Goal: Download file/media

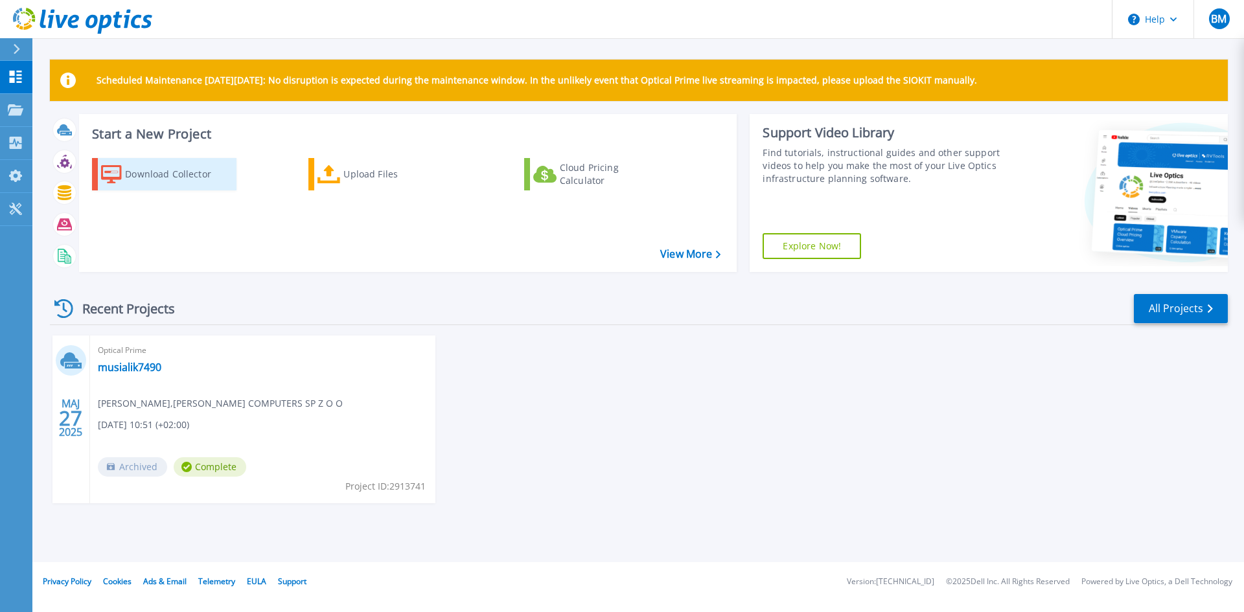
click at [174, 164] on div "Download Collector" at bounding box center [177, 174] width 104 height 26
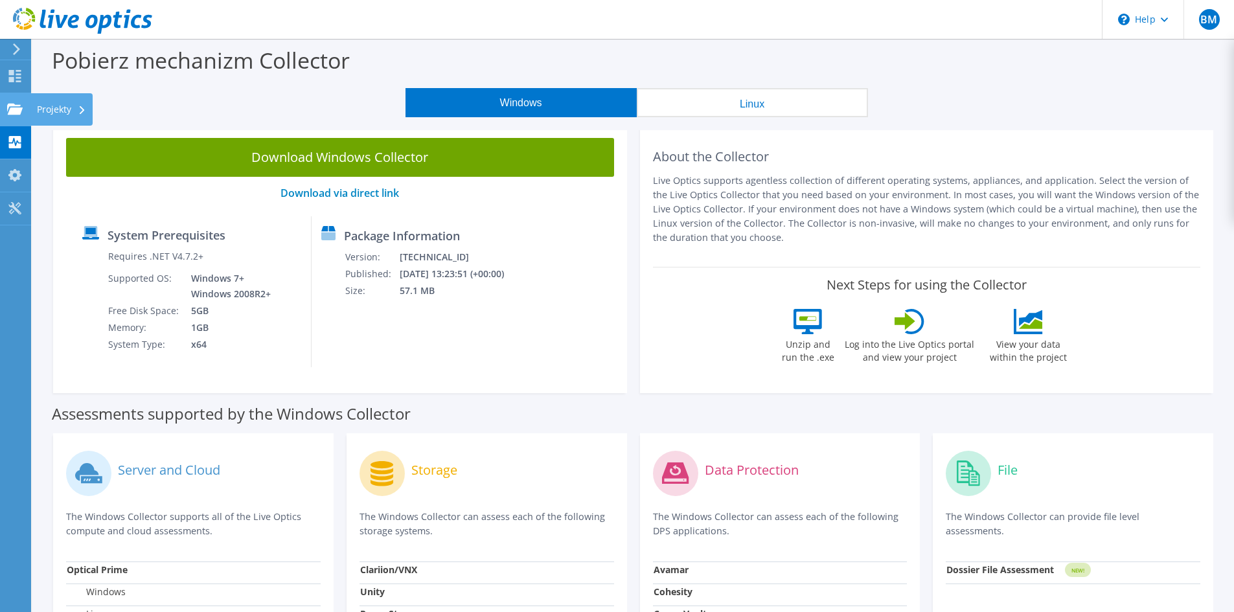
click at [21, 104] on icon at bounding box center [15, 109] width 16 height 12
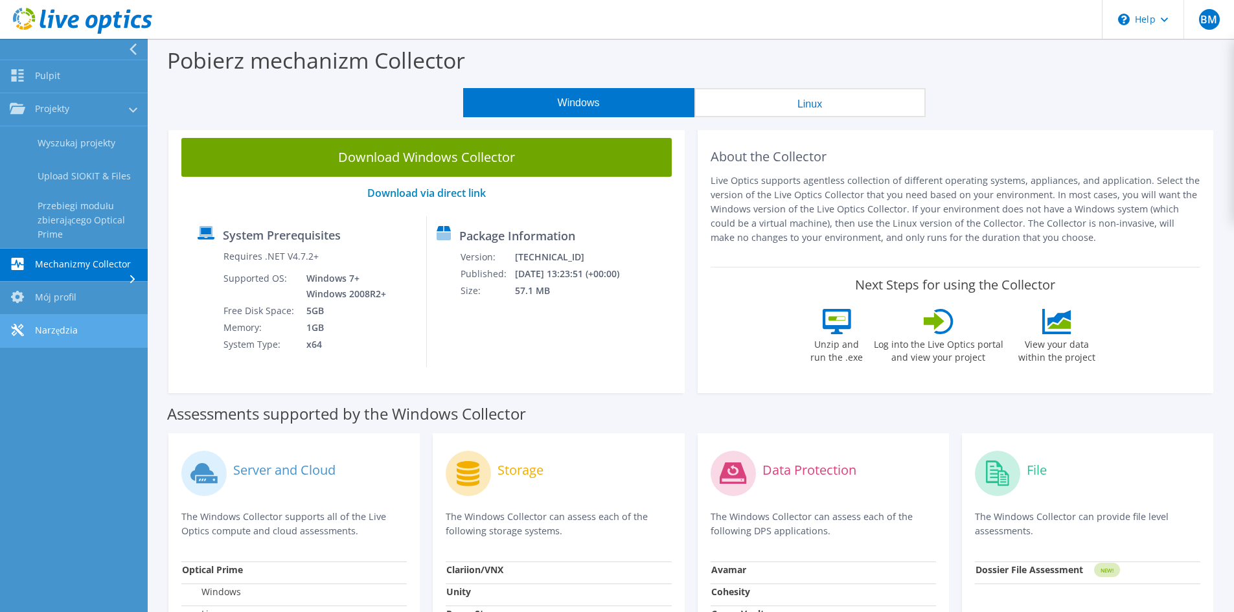
click at [81, 332] on link "Narzędzia" at bounding box center [74, 331] width 148 height 33
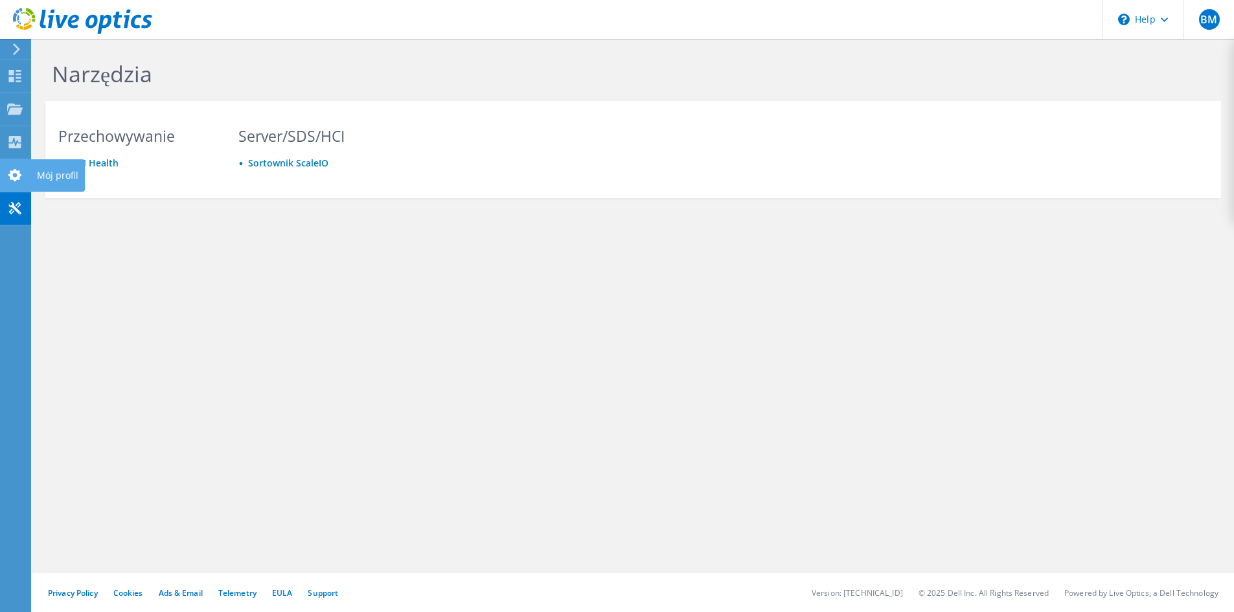
click at [16, 176] on icon at bounding box center [15, 175] width 16 height 12
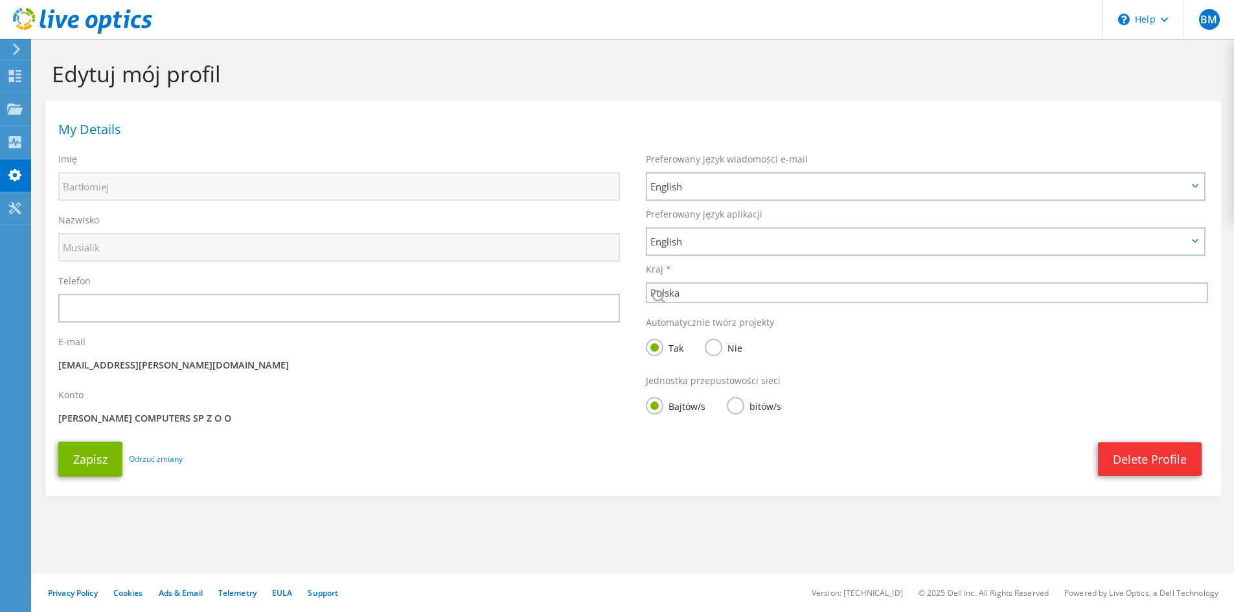
select select "173"
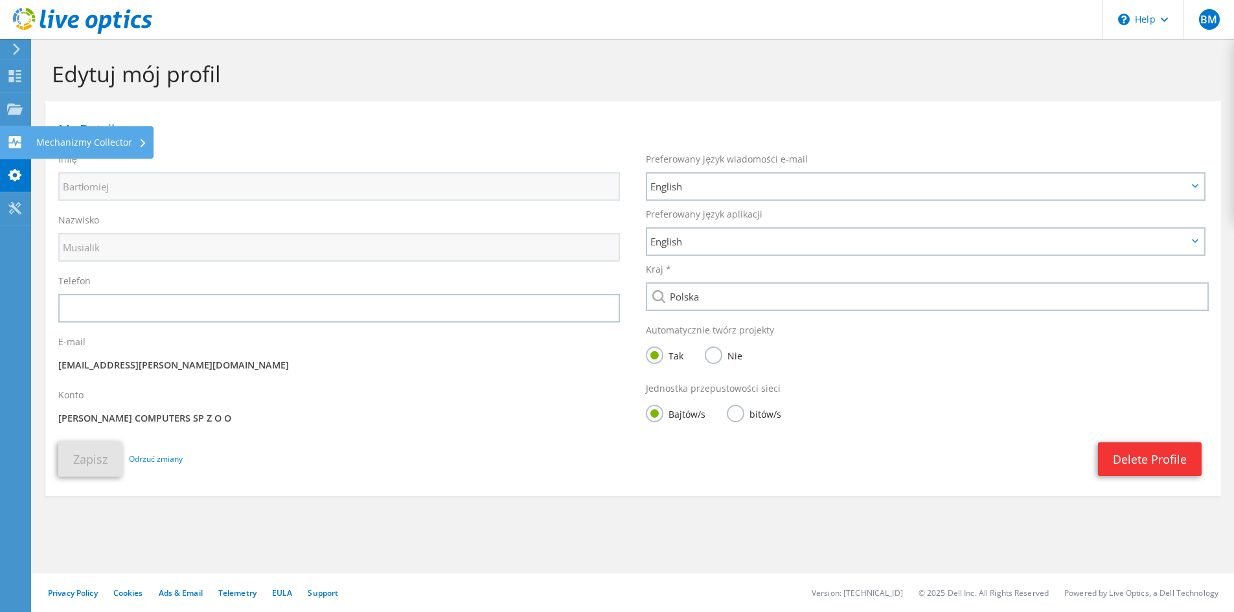
click at [10, 138] on use at bounding box center [15, 142] width 12 height 12
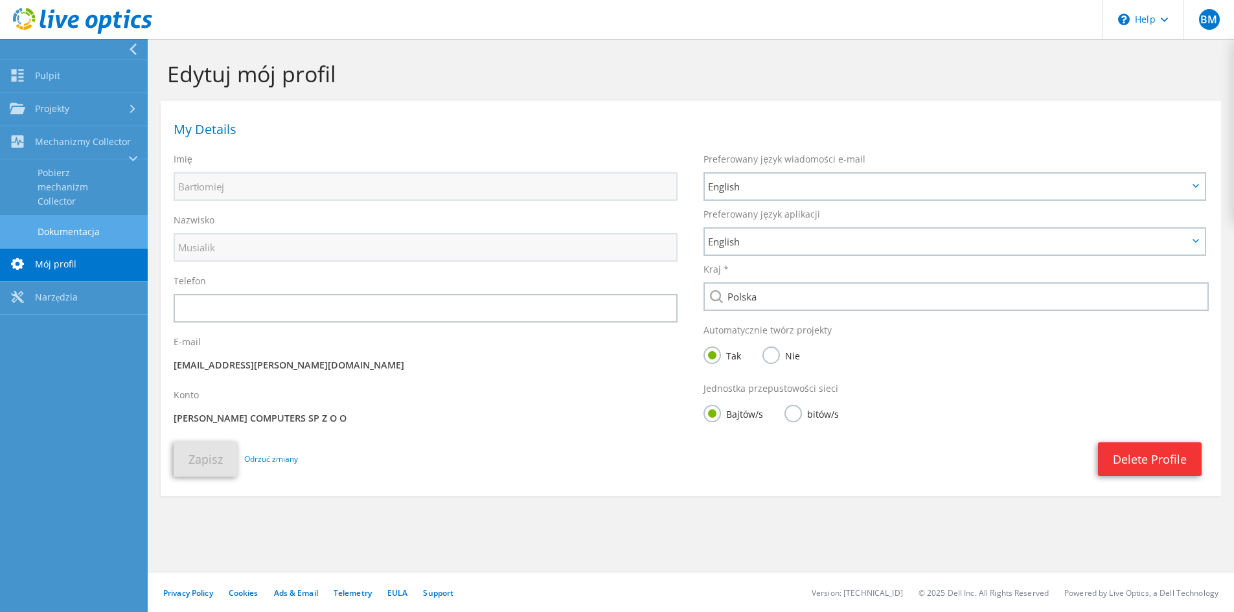
click at [37, 229] on link "Dokumentacja" at bounding box center [74, 231] width 148 height 33
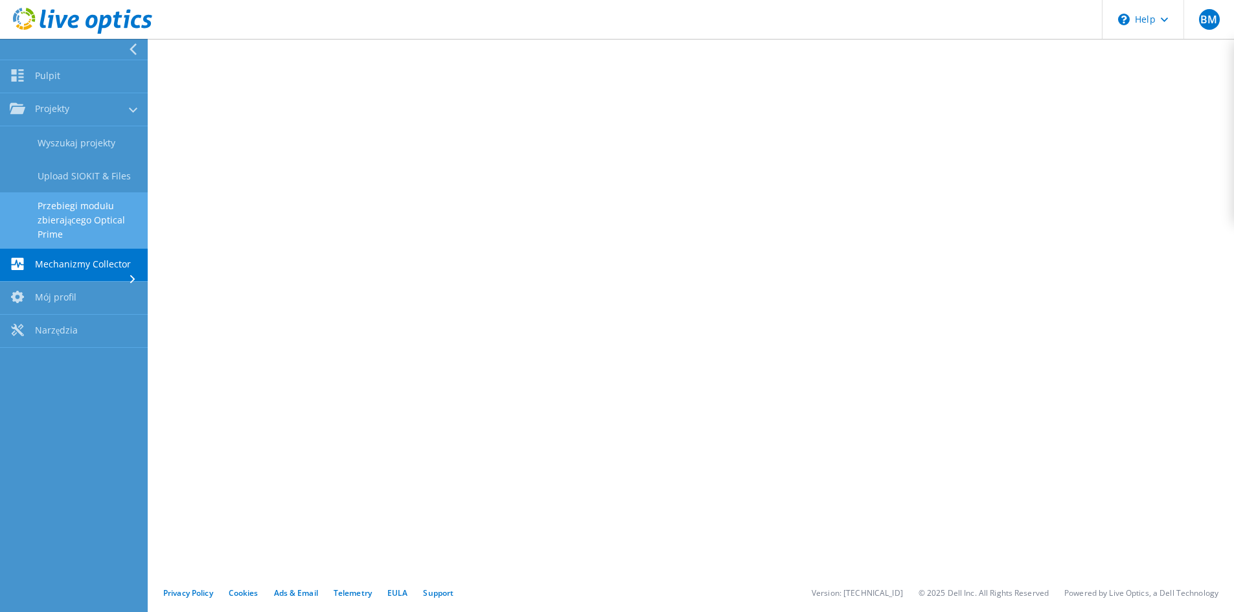
click at [90, 215] on link "Przebiegi modułu zbierającego Optical Prime" at bounding box center [74, 220] width 148 height 56
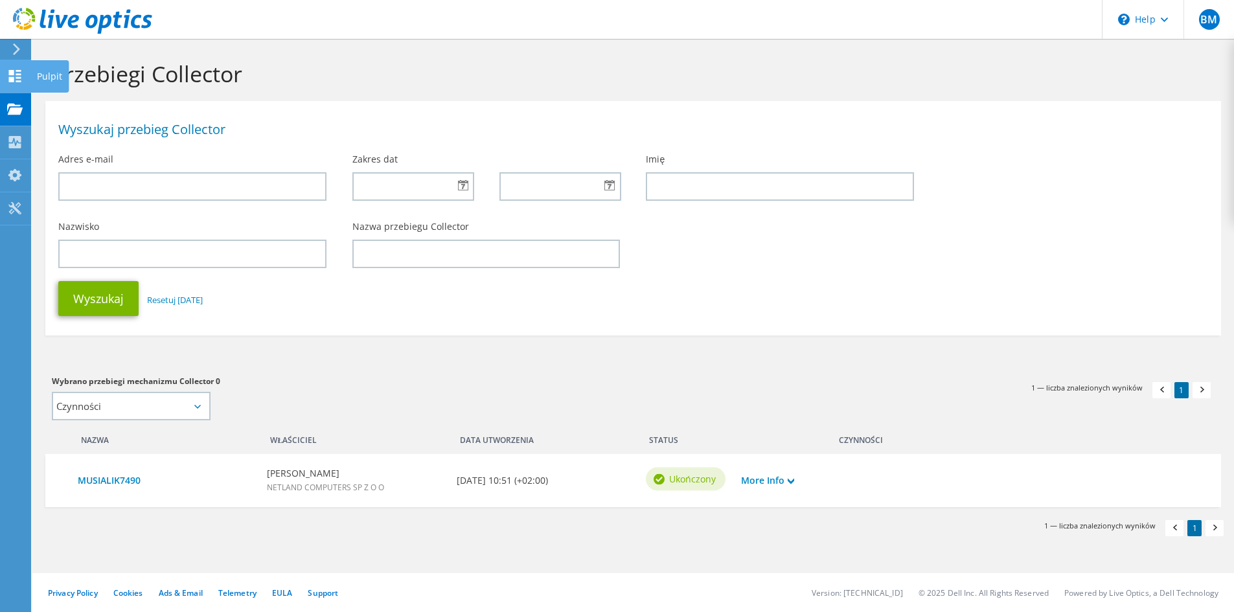
click at [19, 78] on use at bounding box center [15, 76] width 12 height 12
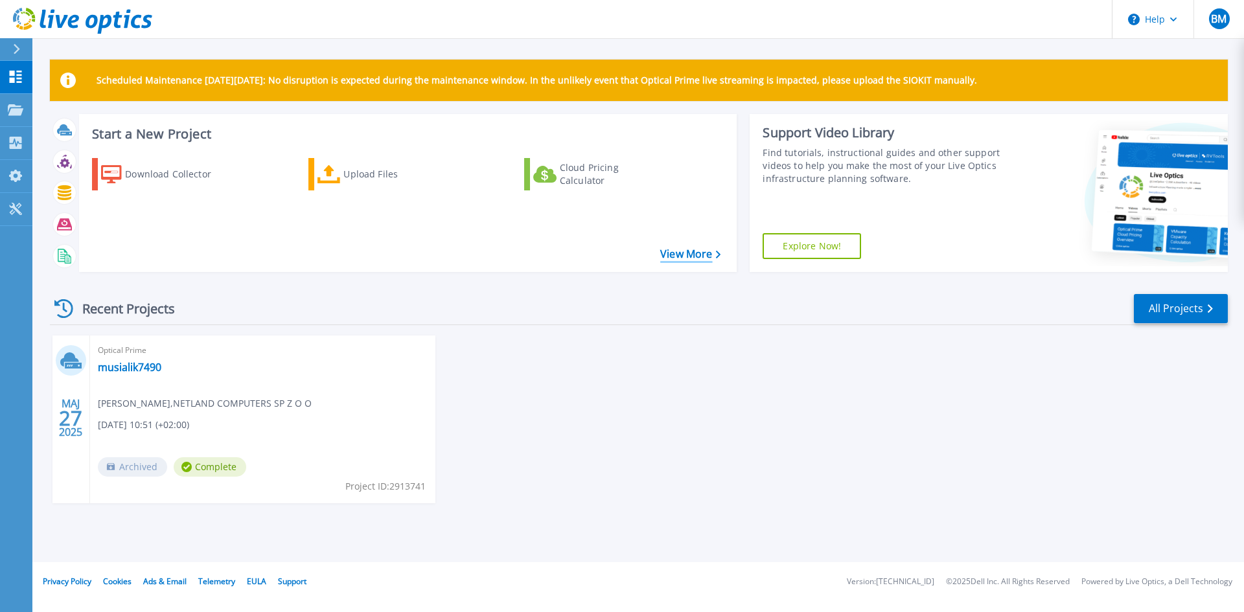
click at [685, 256] on link "View More" at bounding box center [690, 254] width 60 height 12
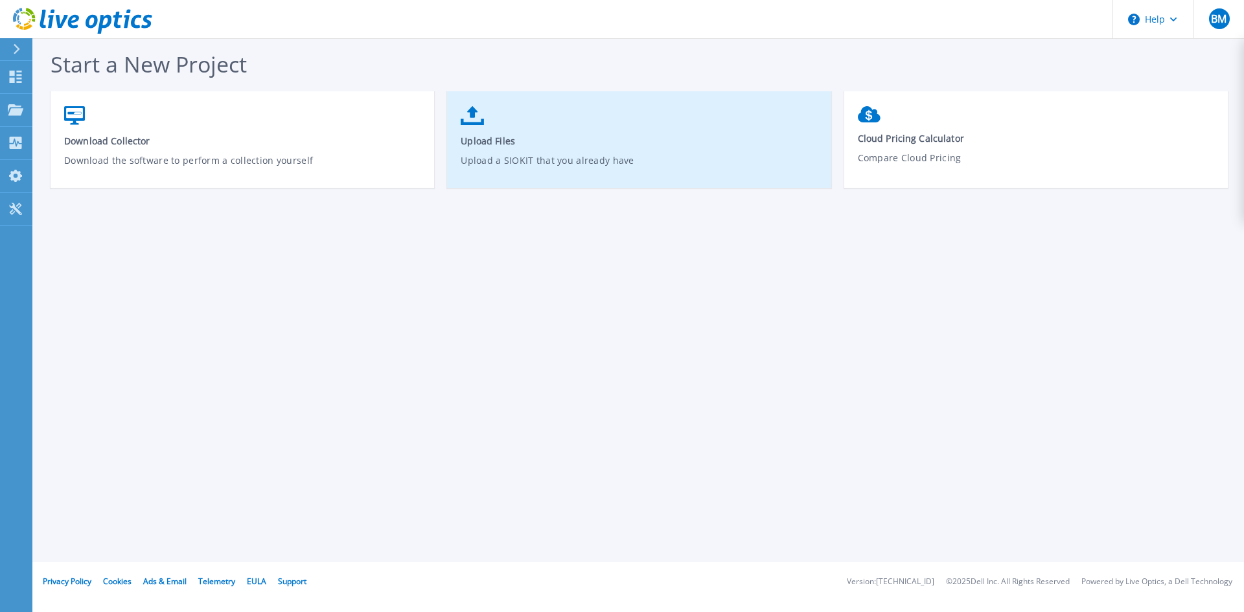
click at [549, 168] on p "Upload a SIOKIT that you already have" at bounding box center [639, 169] width 357 height 30
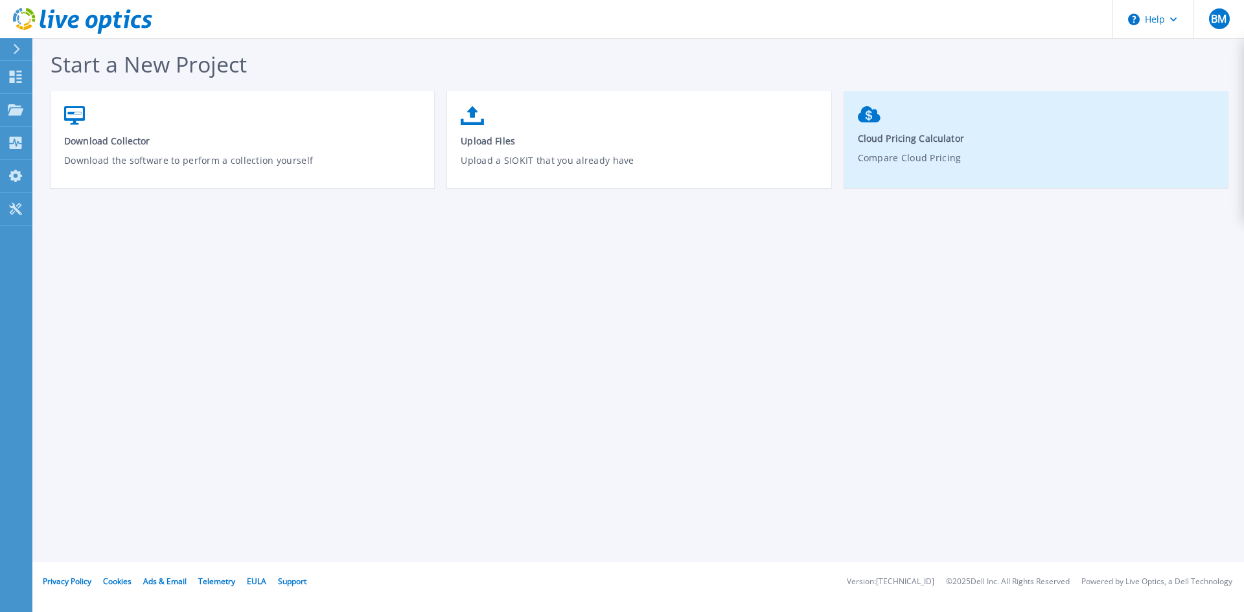
click at [924, 153] on p "Compare Cloud Pricing" at bounding box center [1036, 166] width 357 height 30
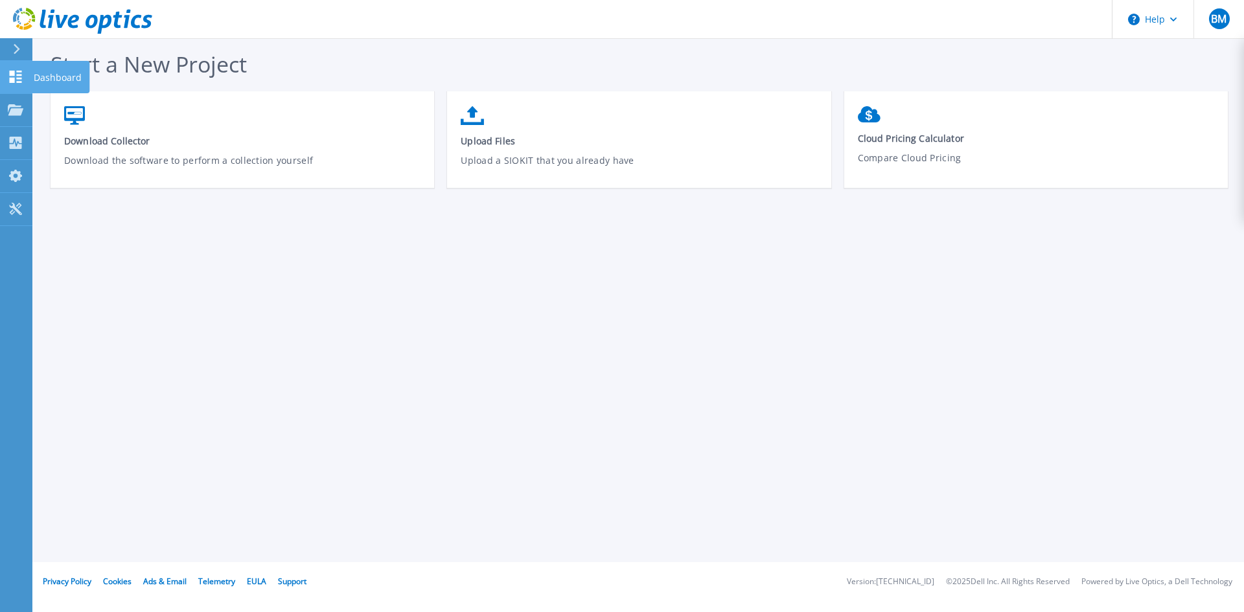
click at [16, 70] on div at bounding box center [16, 77] width 16 height 14
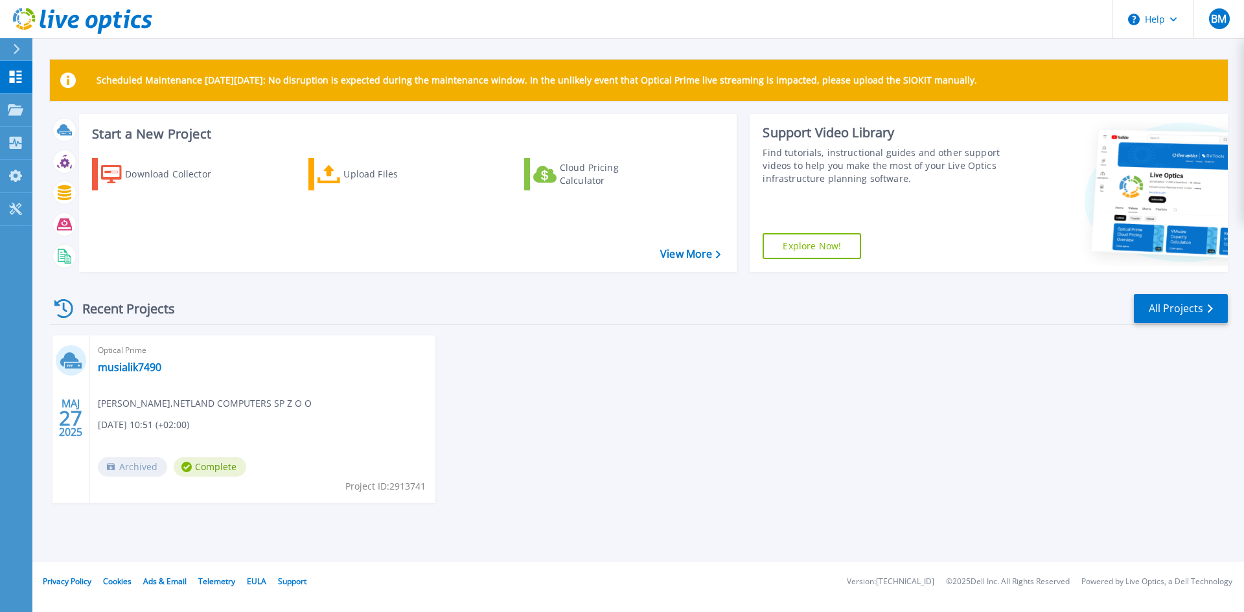
click at [22, 45] on div at bounding box center [22, 49] width 21 height 22
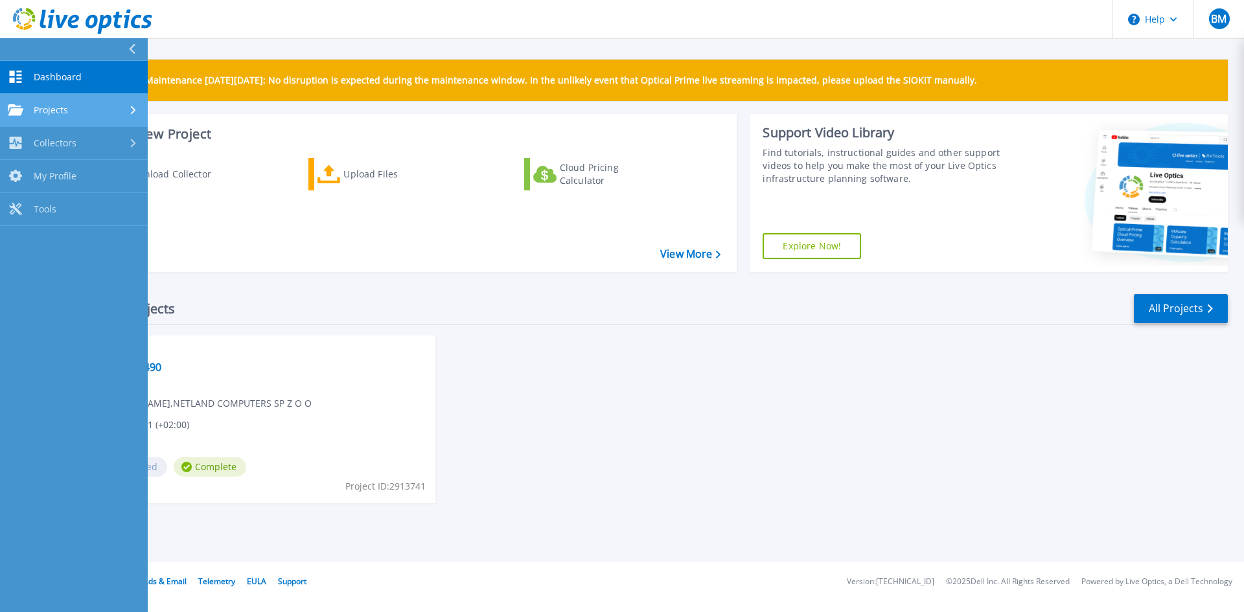
click at [102, 108] on div "Projects" at bounding box center [74, 110] width 132 height 12
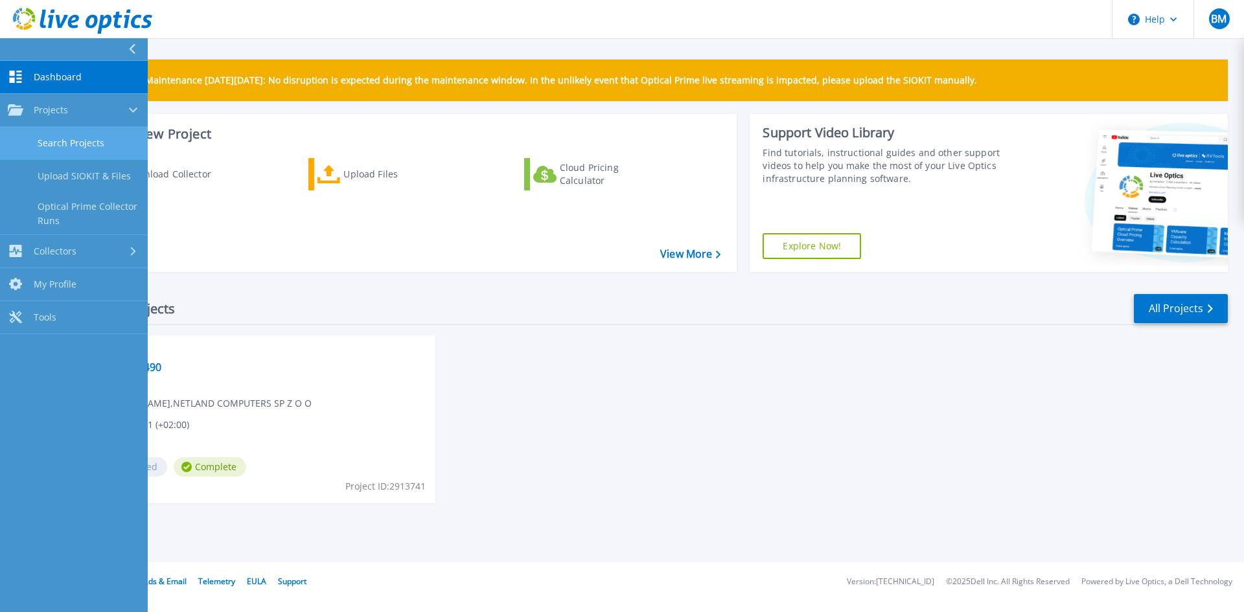
click at [104, 143] on link "Search Projects" at bounding box center [74, 143] width 148 height 33
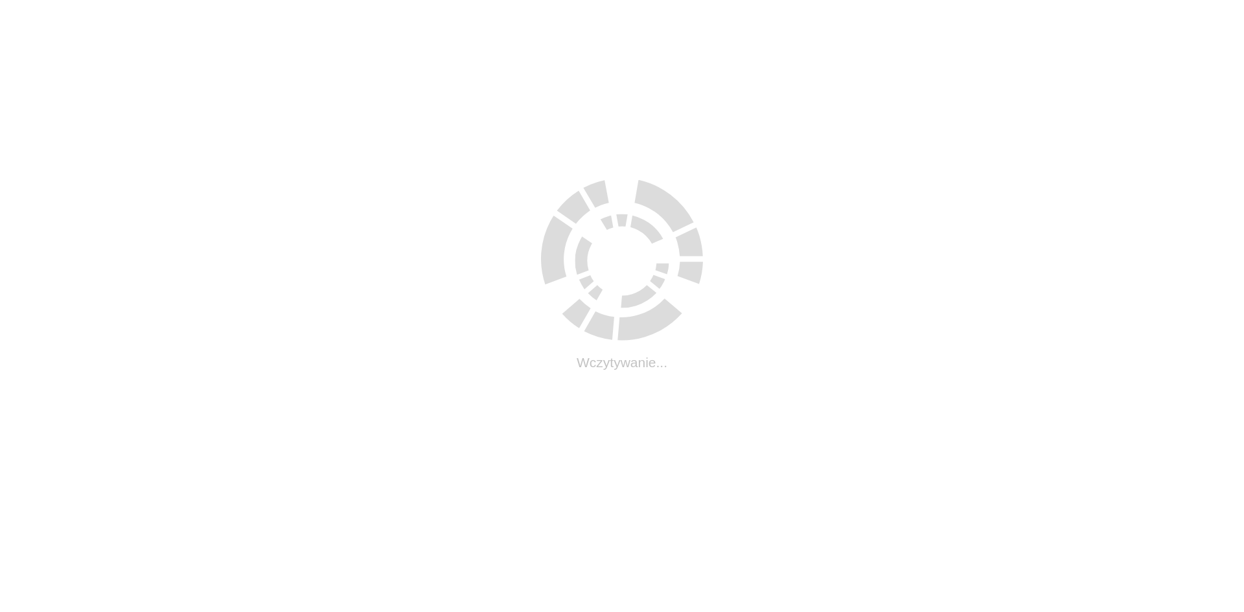
click at [104, 5] on html ".cls-1 { fill: #cecece; } .cls-1 { fill: #cecece; } Wczytywanie..." at bounding box center [622, 2] width 1244 height 5
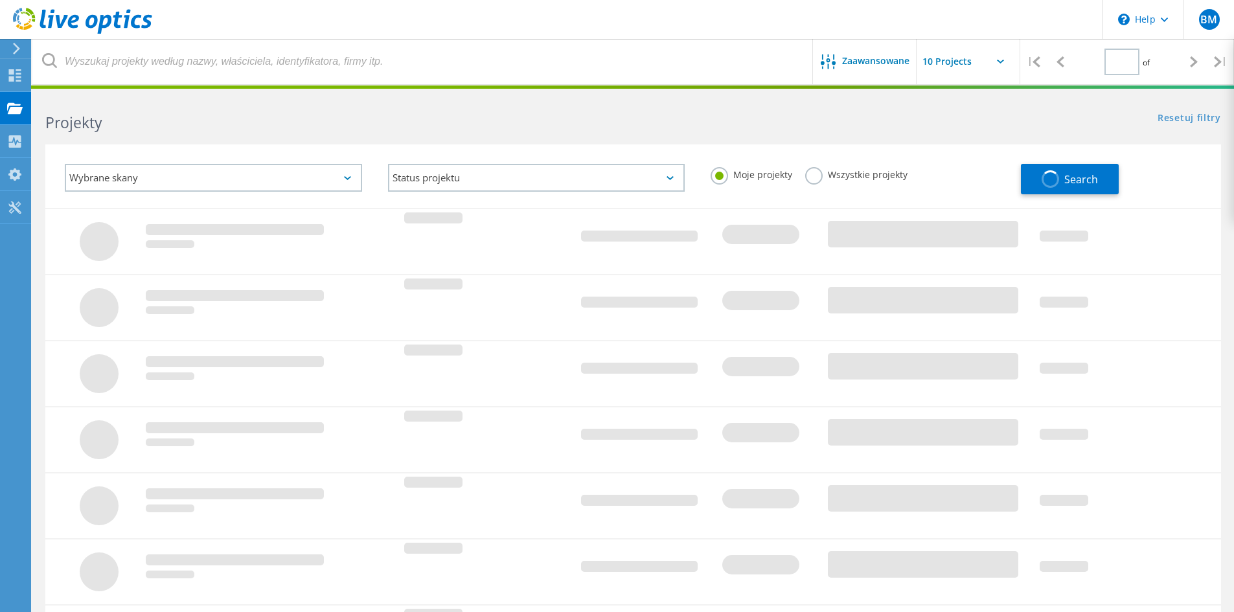
type input "1"
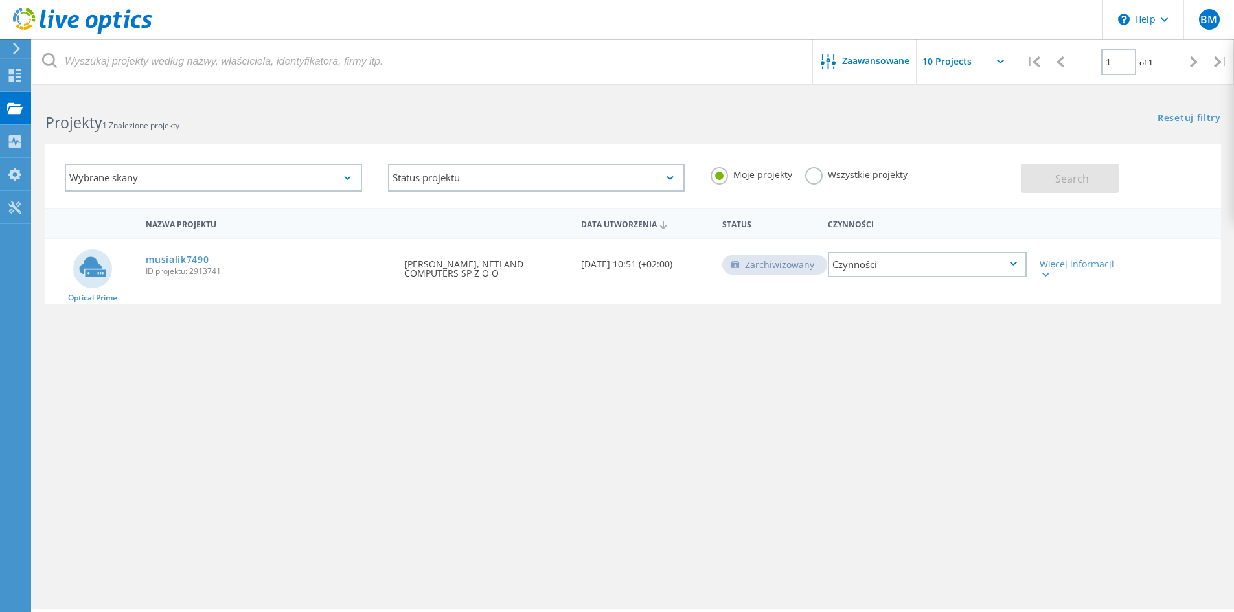
click at [282, 258] on div "musialik7490 ID projektu: 2913741" at bounding box center [268, 263] width 258 height 49
click at [173, 260] on link "musialik7490" at bounding box center [177, 259] width 63 height 9
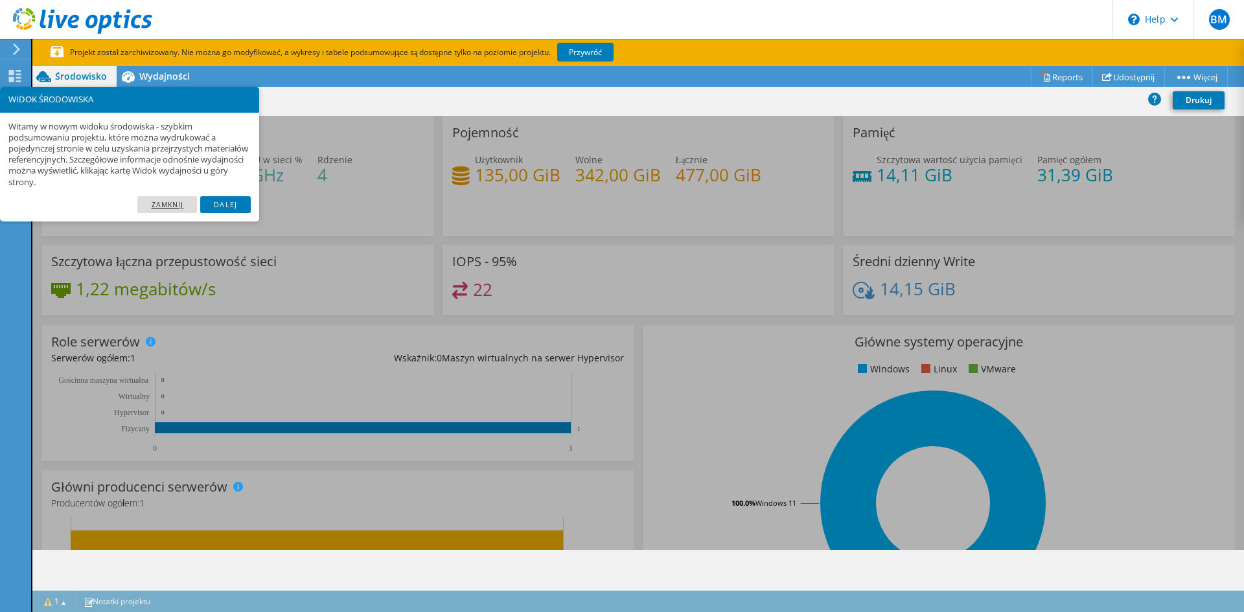
click at [159, 207] on link "Zamknij" at bounding box center [167, 204] width 60 height 17
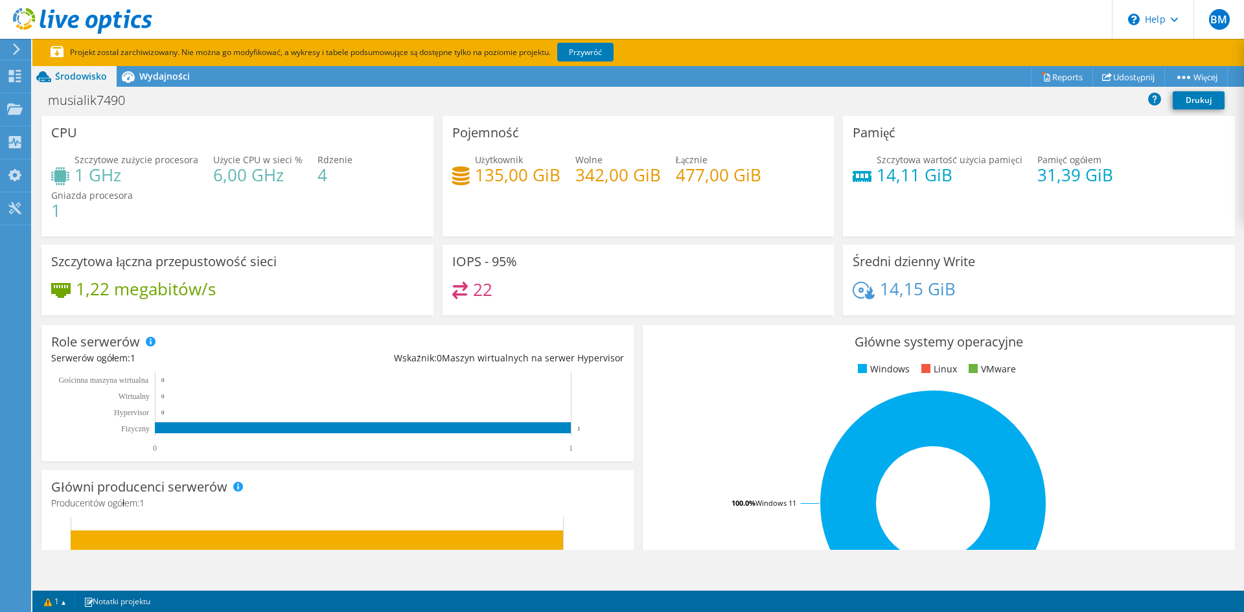
click at [198, 247] on div "Szczytowa łączna przepustowość sieci 1,22 megabitów/s" at bounding box center [237, 280] width 392 height 71
click at [14, 109] on use at bounding box center [15, 108] width 16 height 11
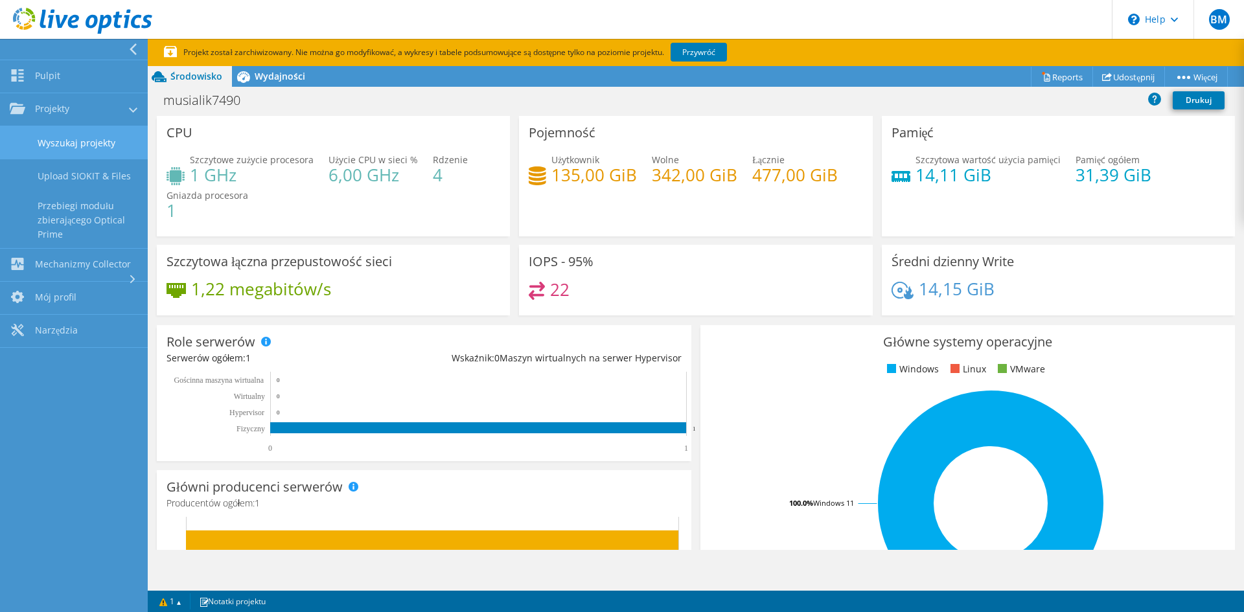
click at [84, 148] on link "Wyszukaj projekty" at bounding box center [74, 142] width 148 height 33
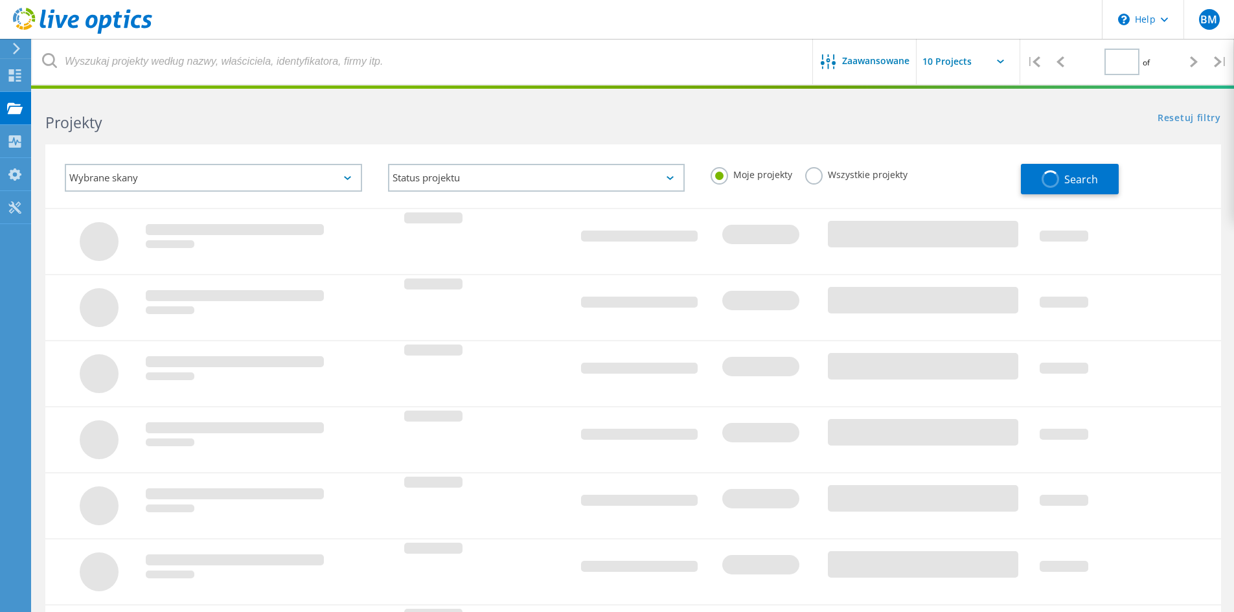
type input "1"
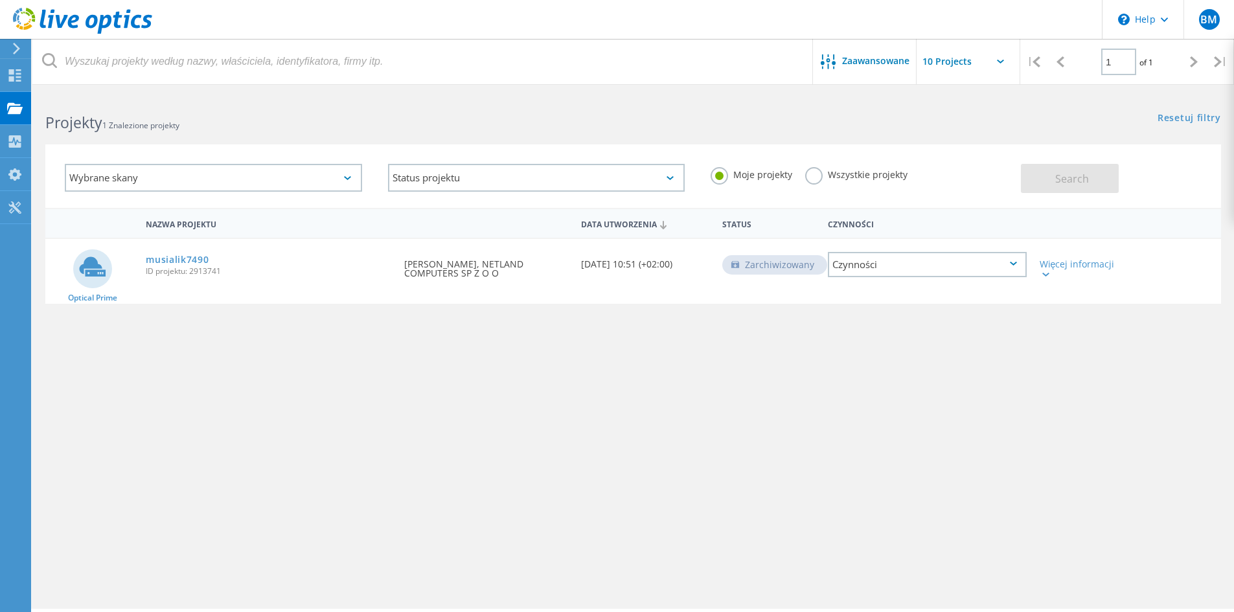
drag, startPoint x: 149, startPoint y: 405, endPoint x: 56, endPoint y: 301, distance: 140.0
click at [56, 301] on div "Optical Prime" at bounding box center [92, 271] width 94 height 65
click at [15, 147] on use at bounding box center [15, 141] width 12 height 12
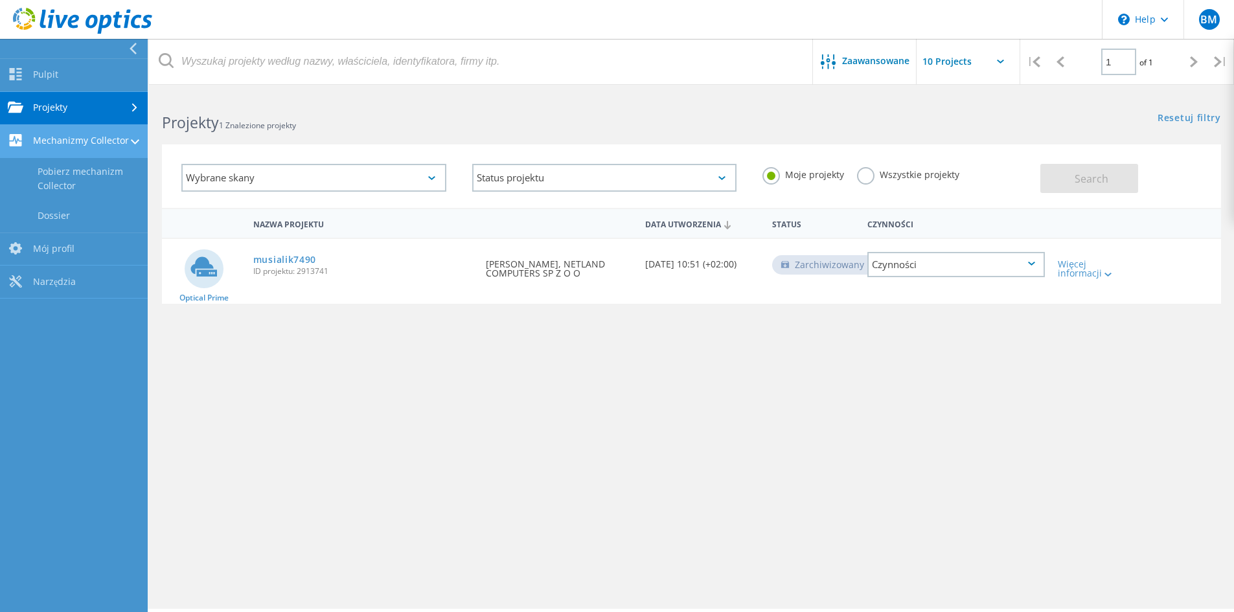
click at [46, 154] on link "Mechanizmy Collector" at bounding box center [74, 141] width 148 height 33
click at [58, 192] on link "Pobierz mechanizm Collector" at bounding box center [74, 178] width 148 height 41
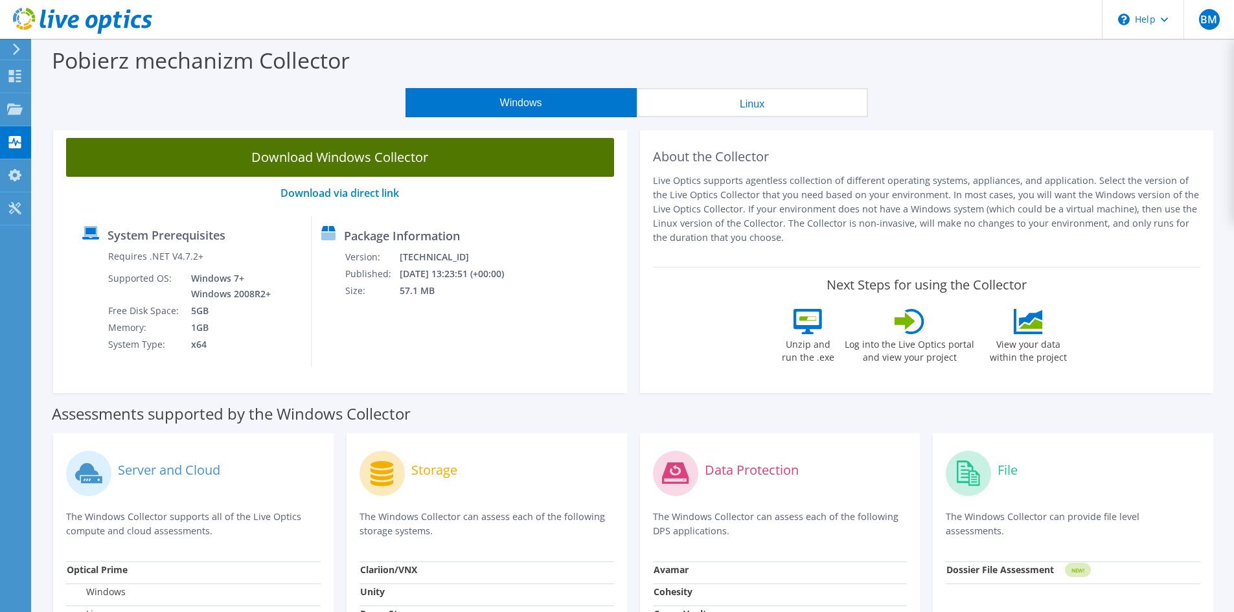
click at [439, 164] on link "Download Windows Collector" at bounding box center [340, 157] width 548 height 39
